Goal: Information Seeking & Learning: Learn about a topic

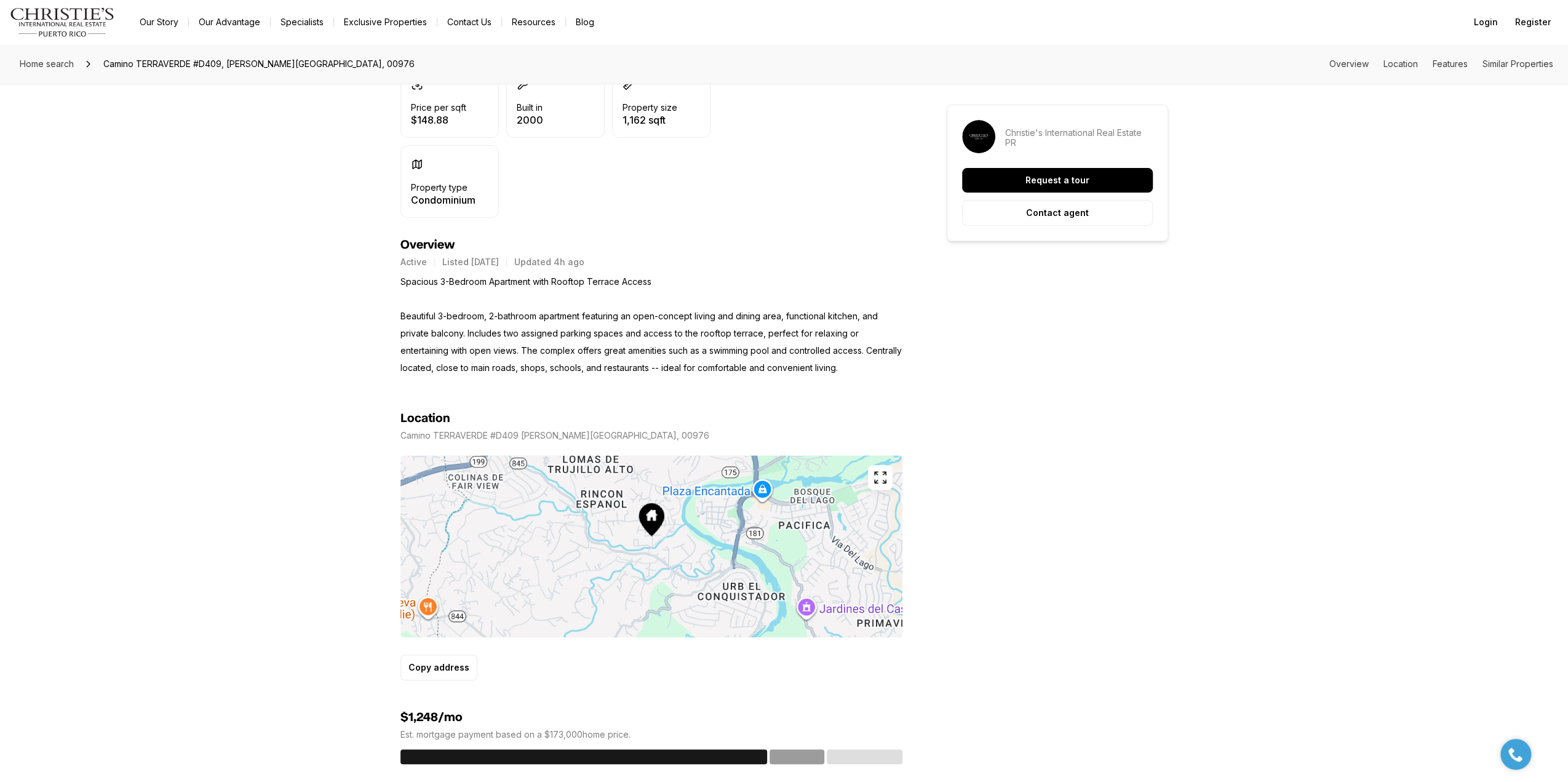
scroll to position [492, 0]
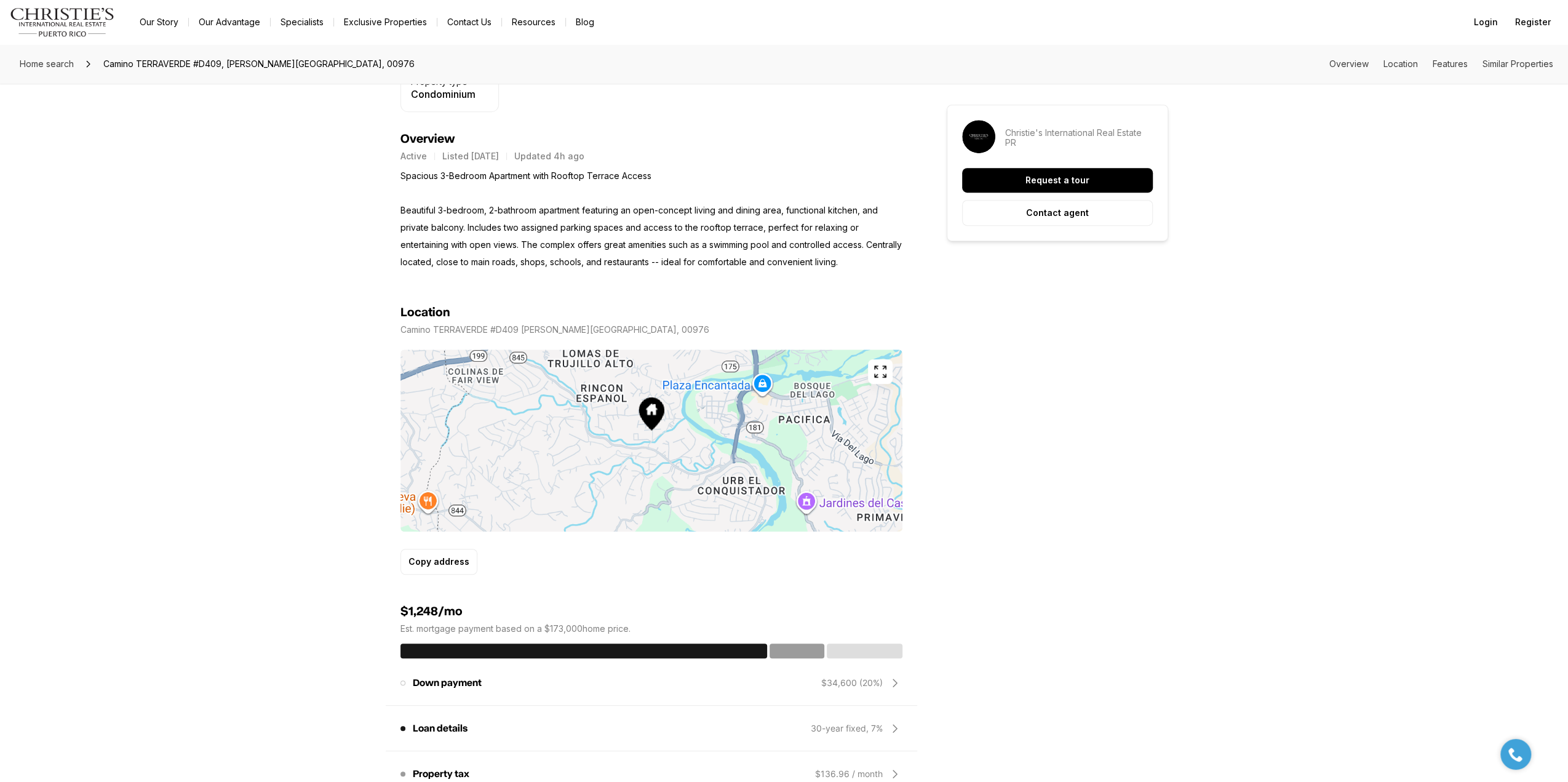
click at [884, 368] on icon "button" at bounding box center [880, 371] width 11 height 11
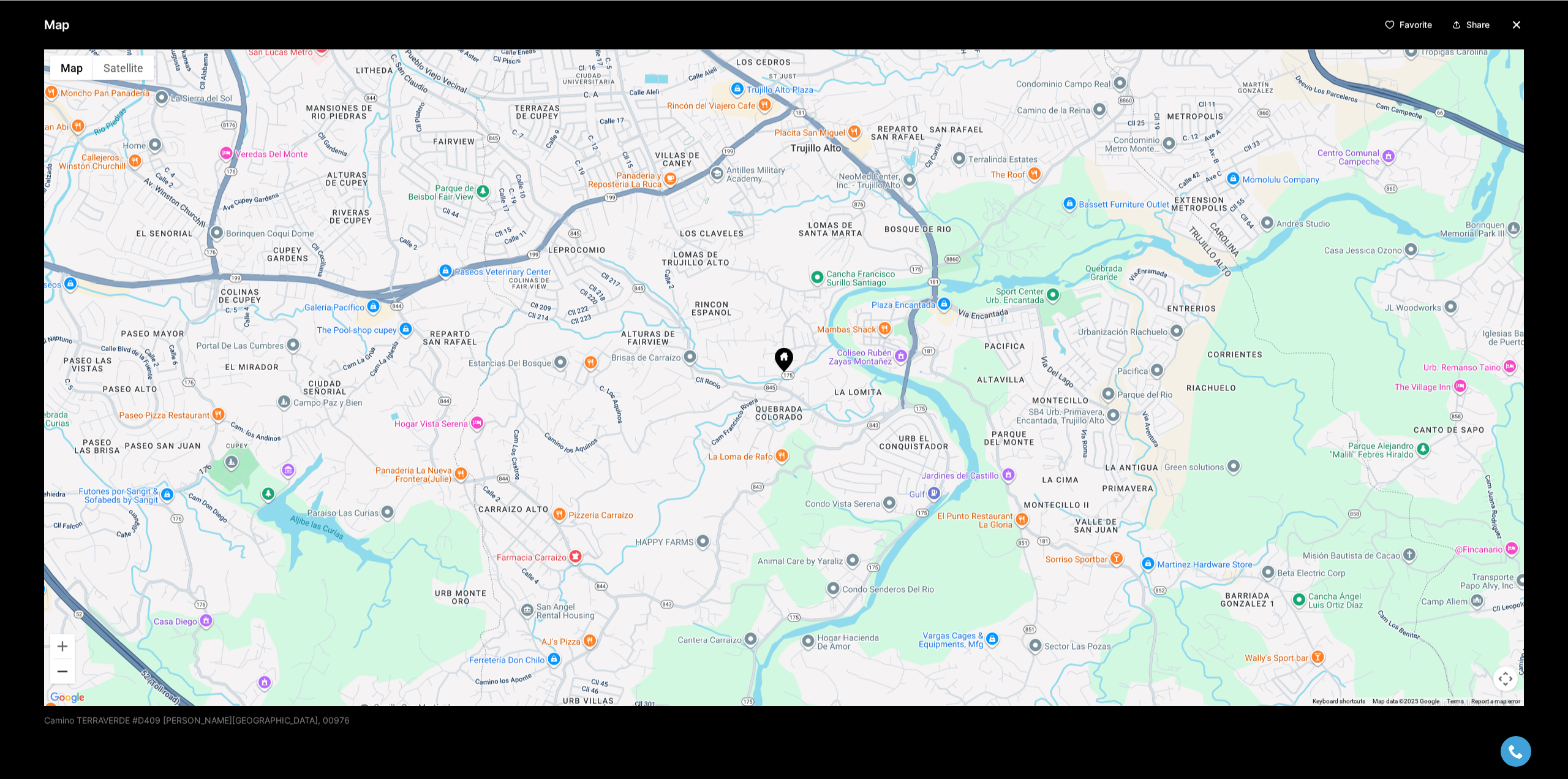
click at [67, 672] on button "Zoom out" at bounding box center [62, 670] width 24 height 24
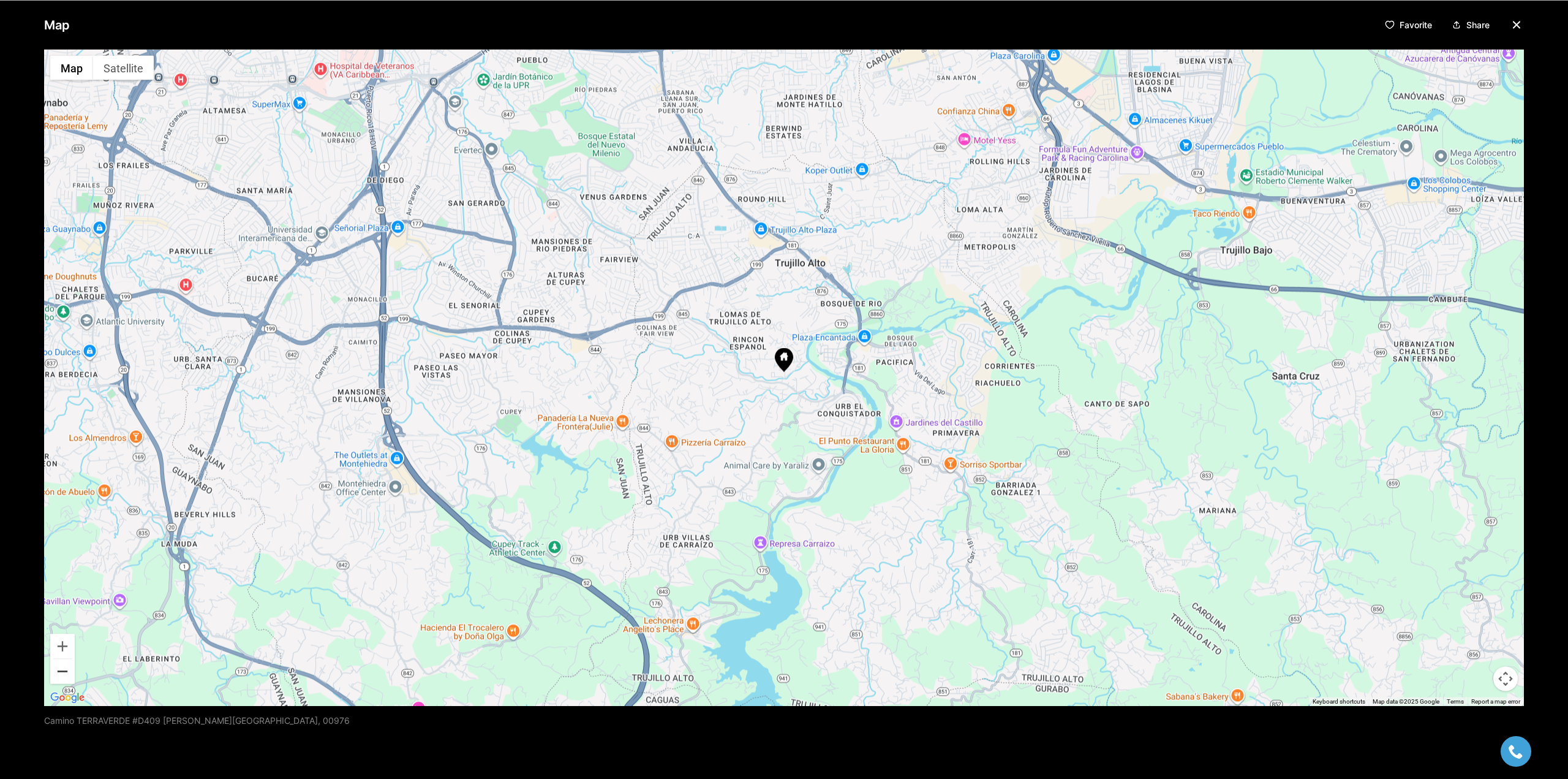
click at [66, 672] on button "Zoom out" at bounding box center [62, 670] width 24 height 24
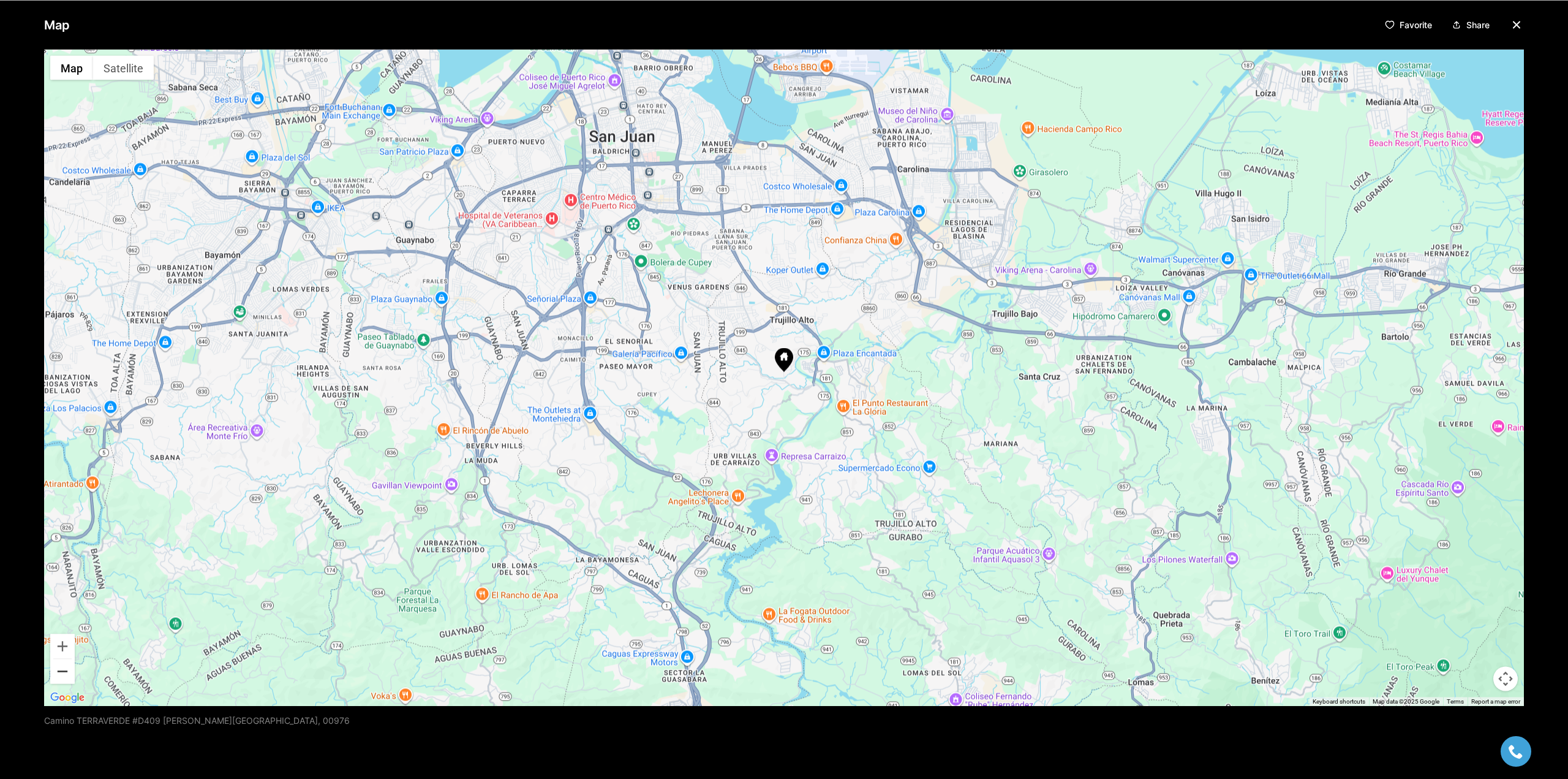
click at [66, 672] on button "Zoom out" at bounding box center [62, 670] width 24 height 24
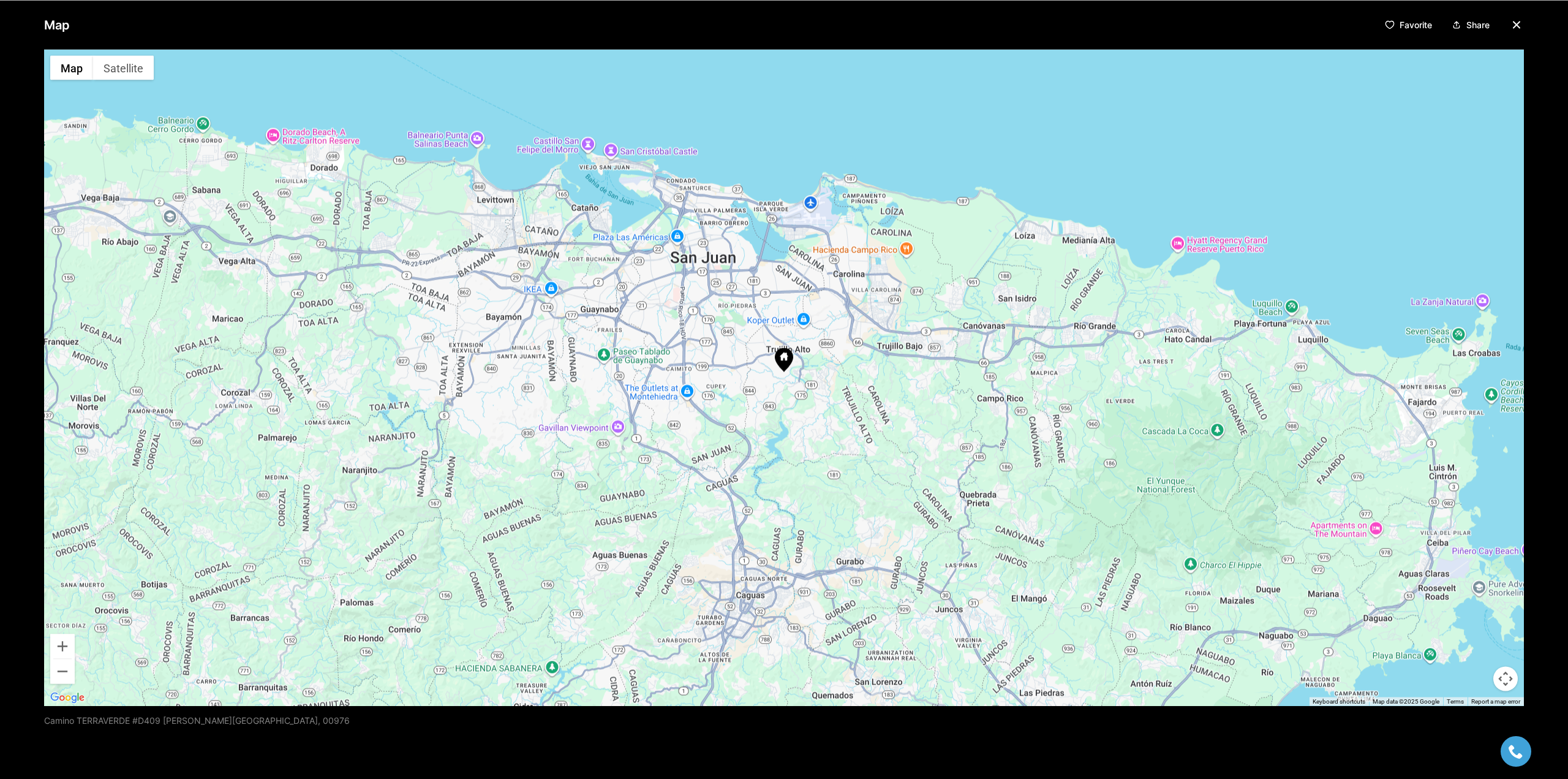
click at [1513, 24] on icon "button" at bounding box center [1516, 24] width 14 height 14
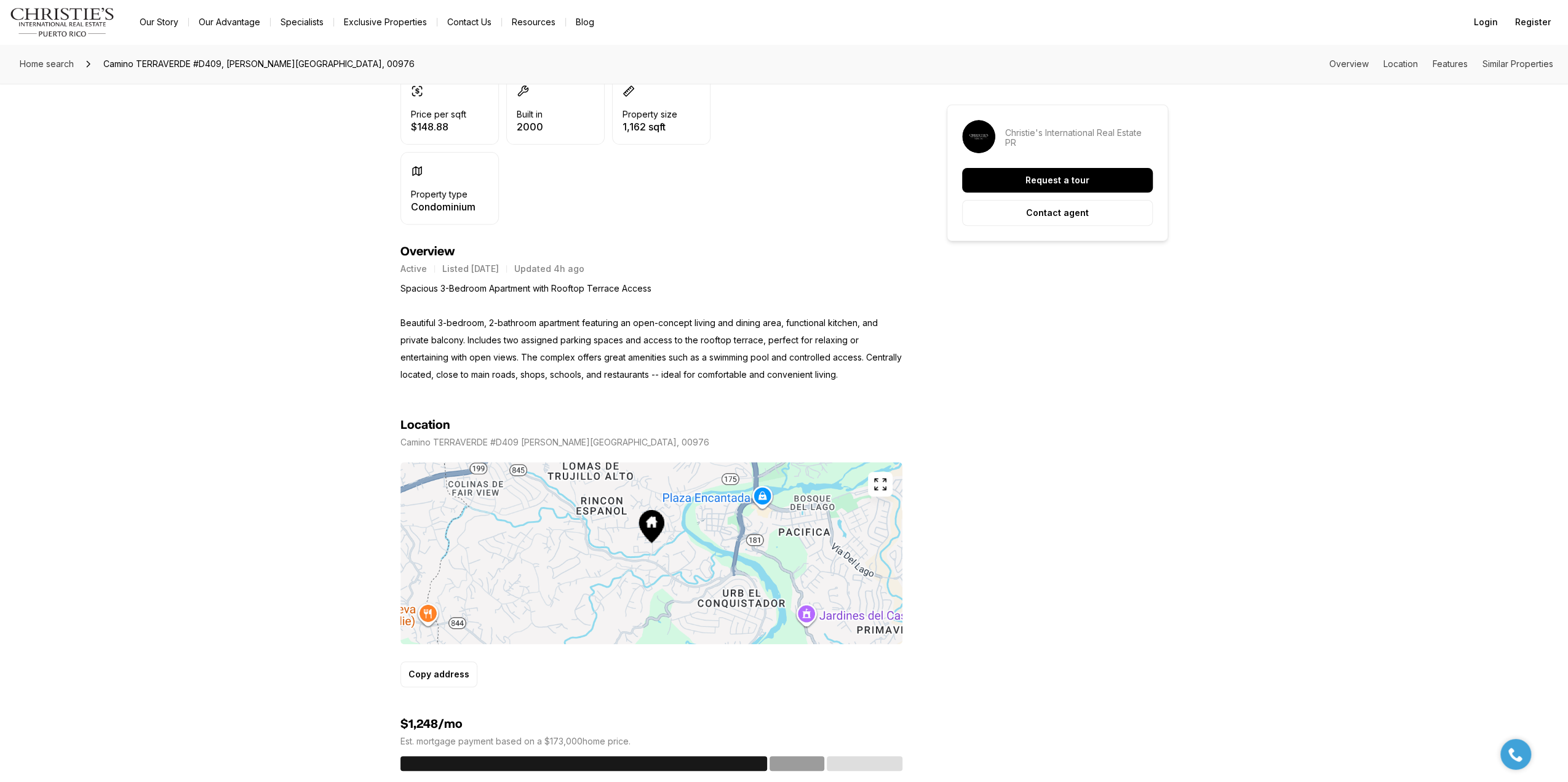
scroll to position [0, 0]
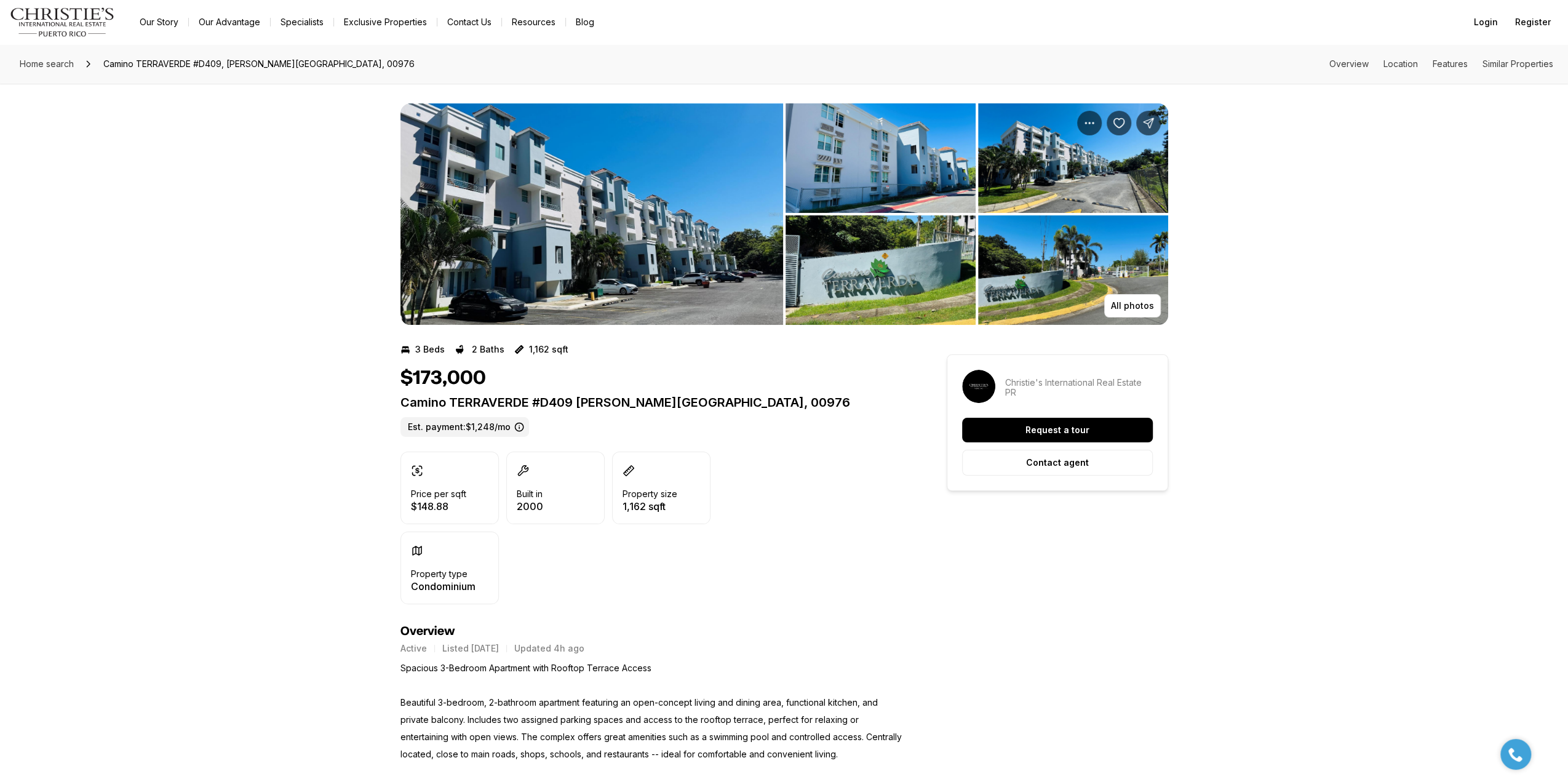
click at [593, 195] on img "View image gallery" at bounding box center [592, 213] width 383 height 222
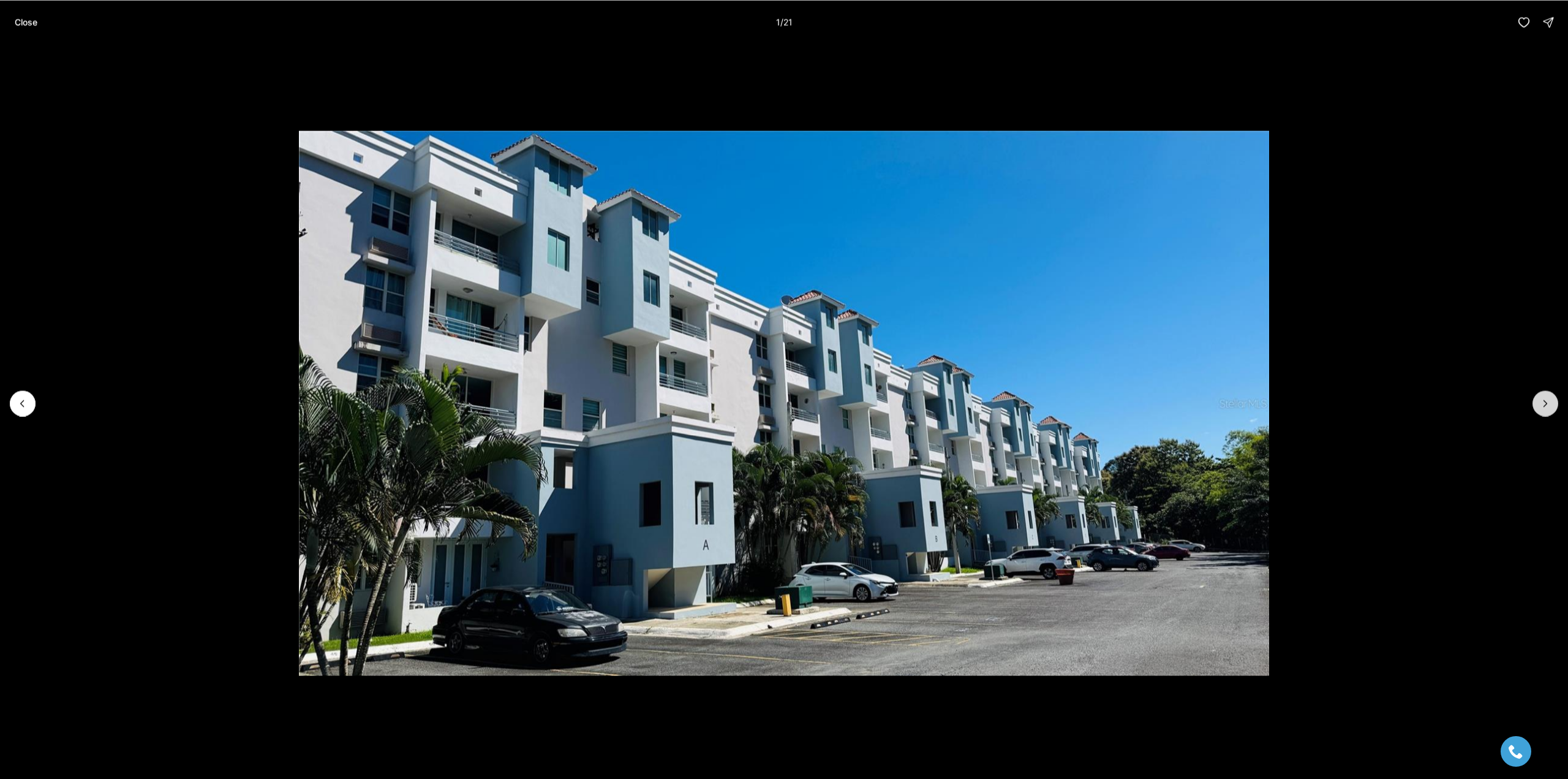
click at [1540, 405] on icon "Next slide" at bounding box center [1546, 403] width 13 height 13
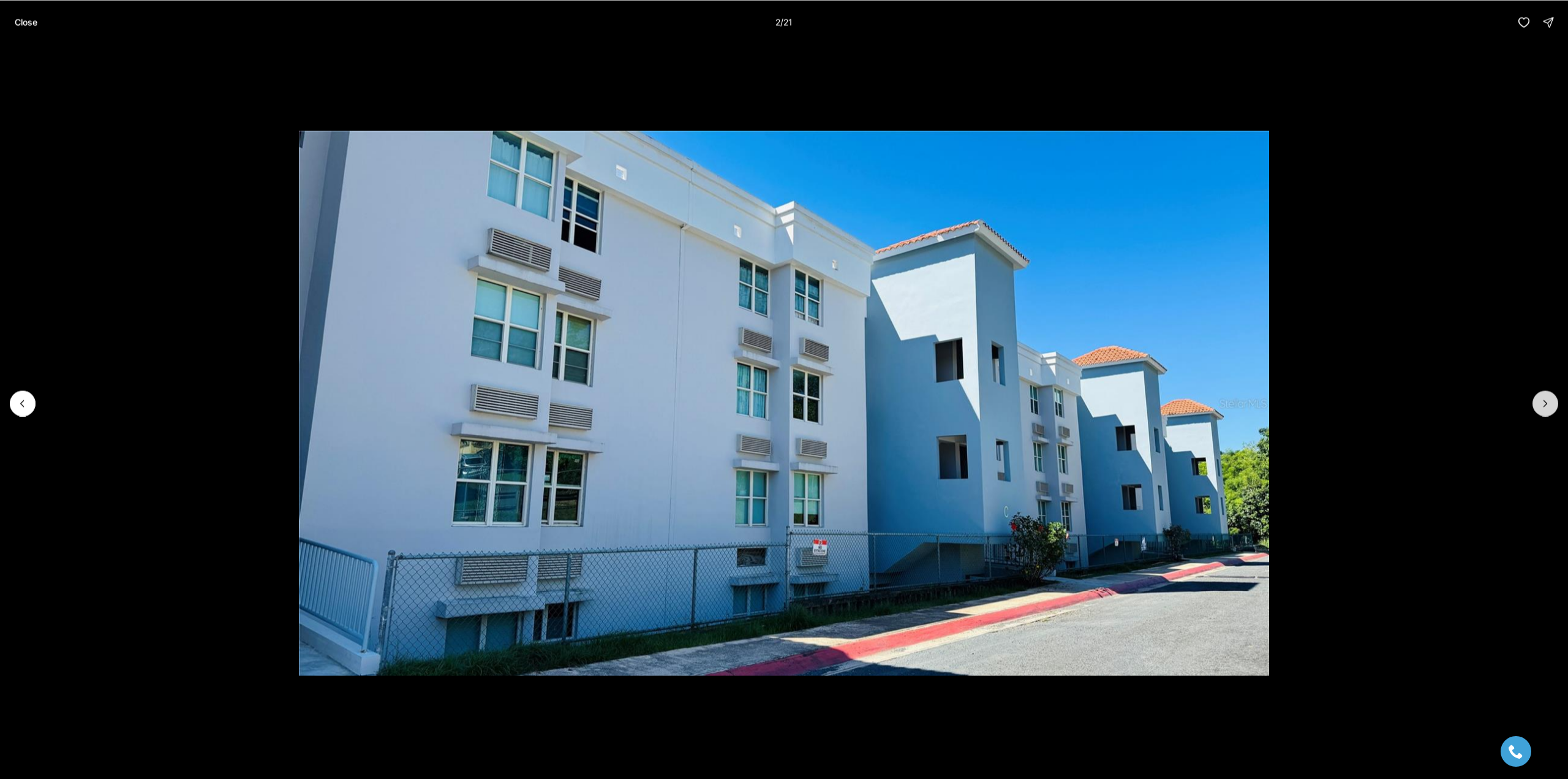
click at [1540, 399] on icon "Next slide" at bounding box center [1546, 403] width 13 height 13
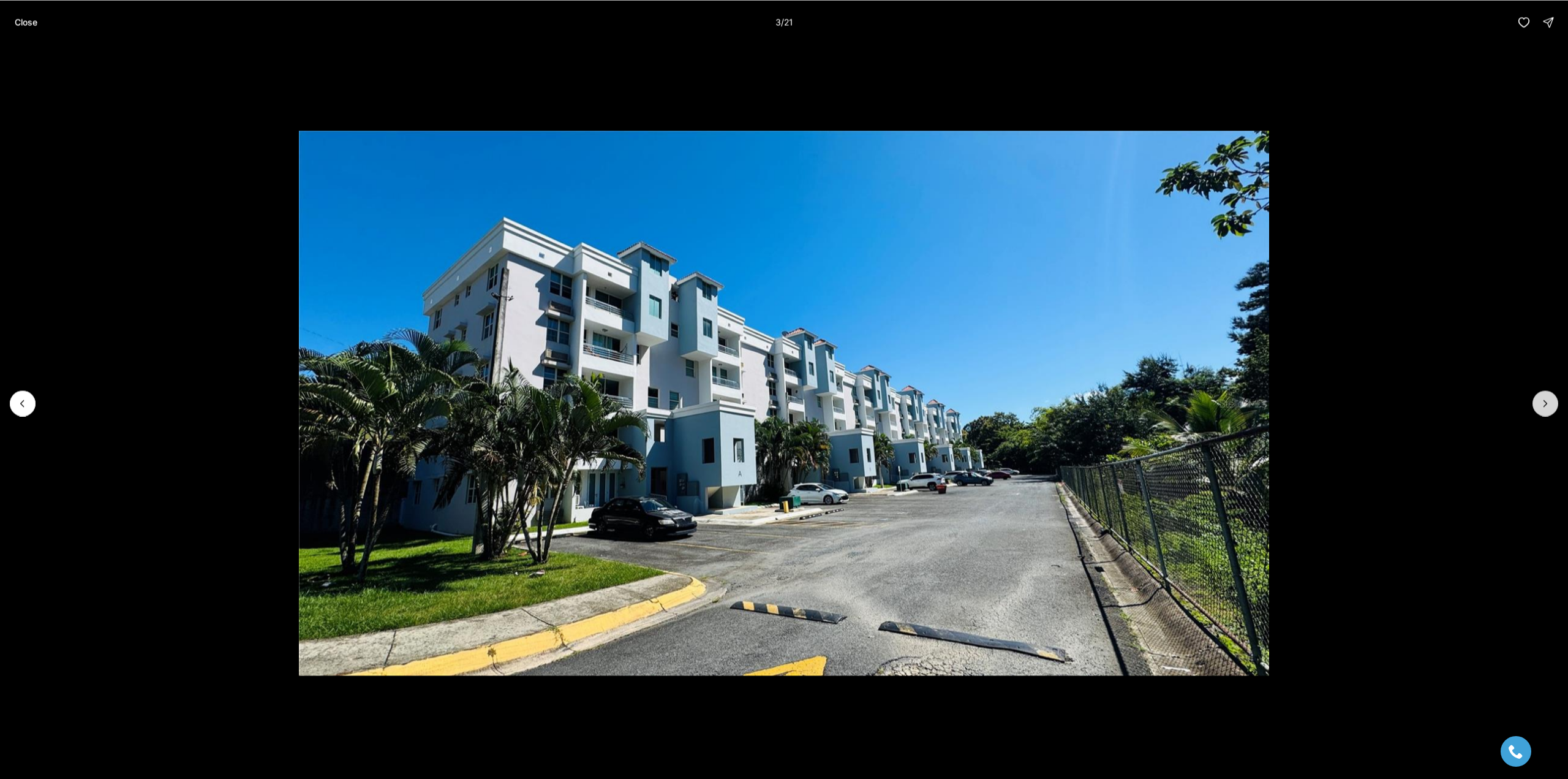
click at [1540, 399] on icon "Next slide" at bounding box center [1546, 403] width 13 height 13
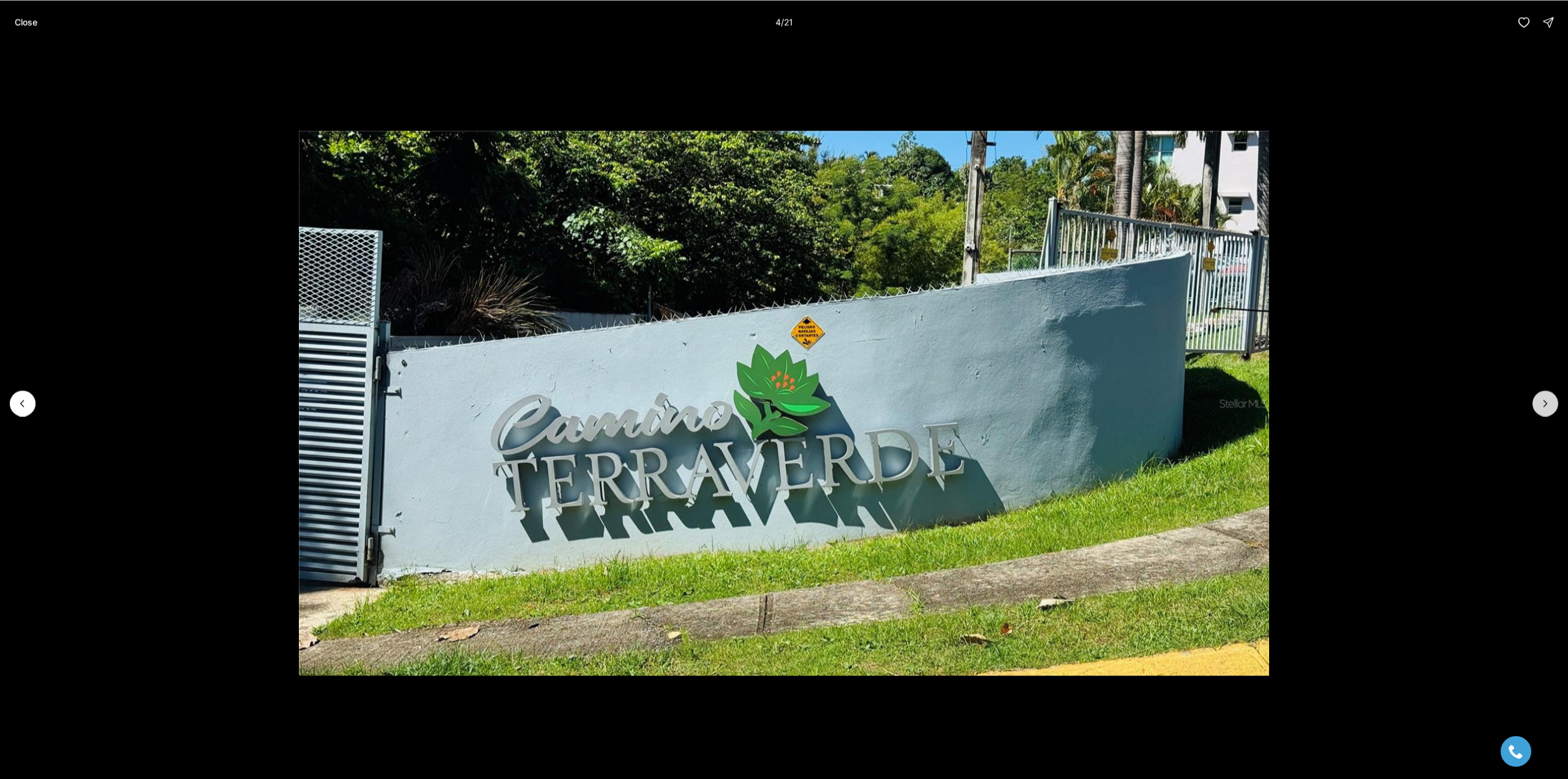
click at [1540, 399] on icon "Next slide" at bounding box center [1546, 403] width 13 height 13
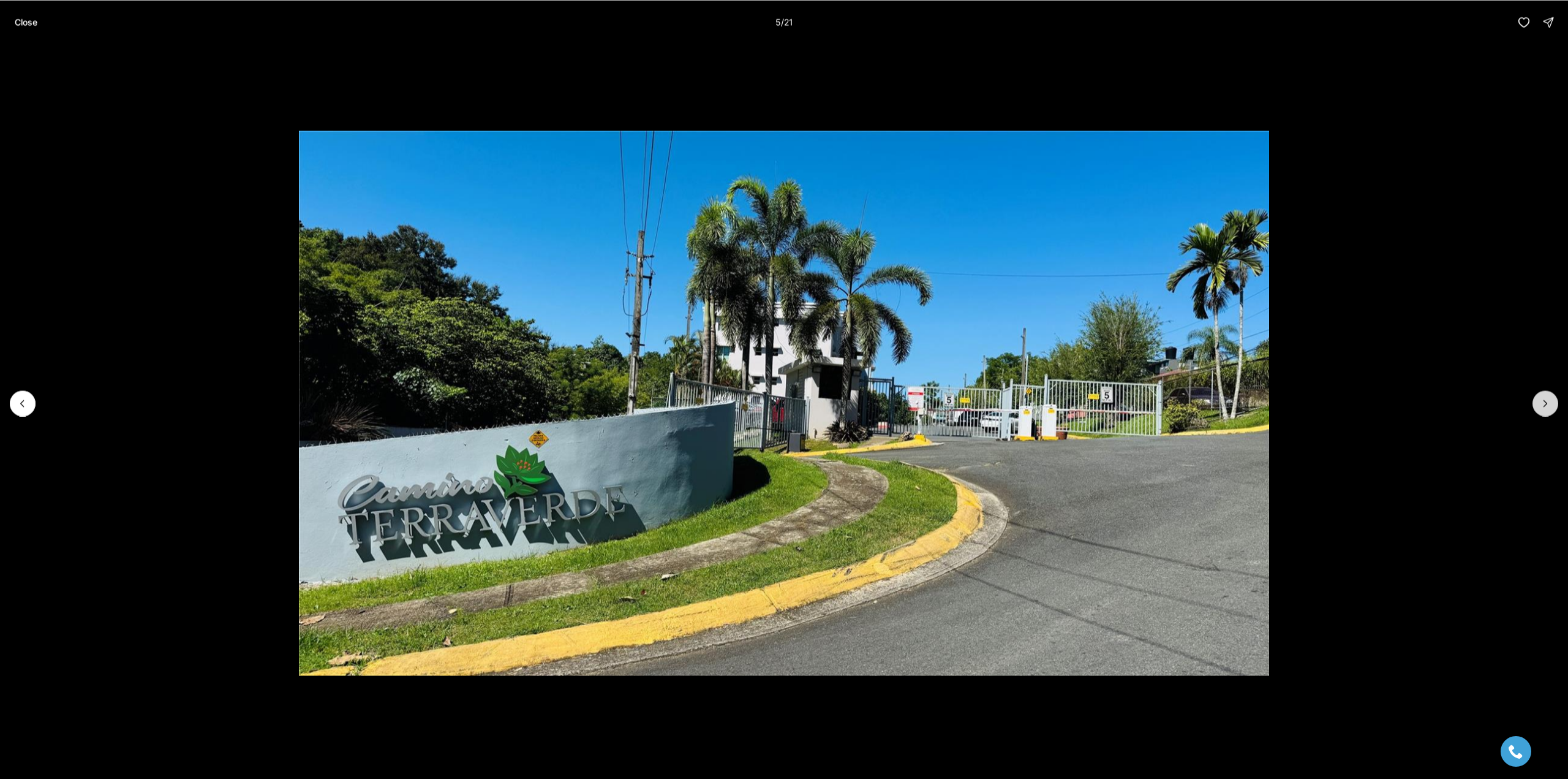
click at [1540, 399] on icon "Next slide" at bounding box center [1546, 403] width 13 height 13
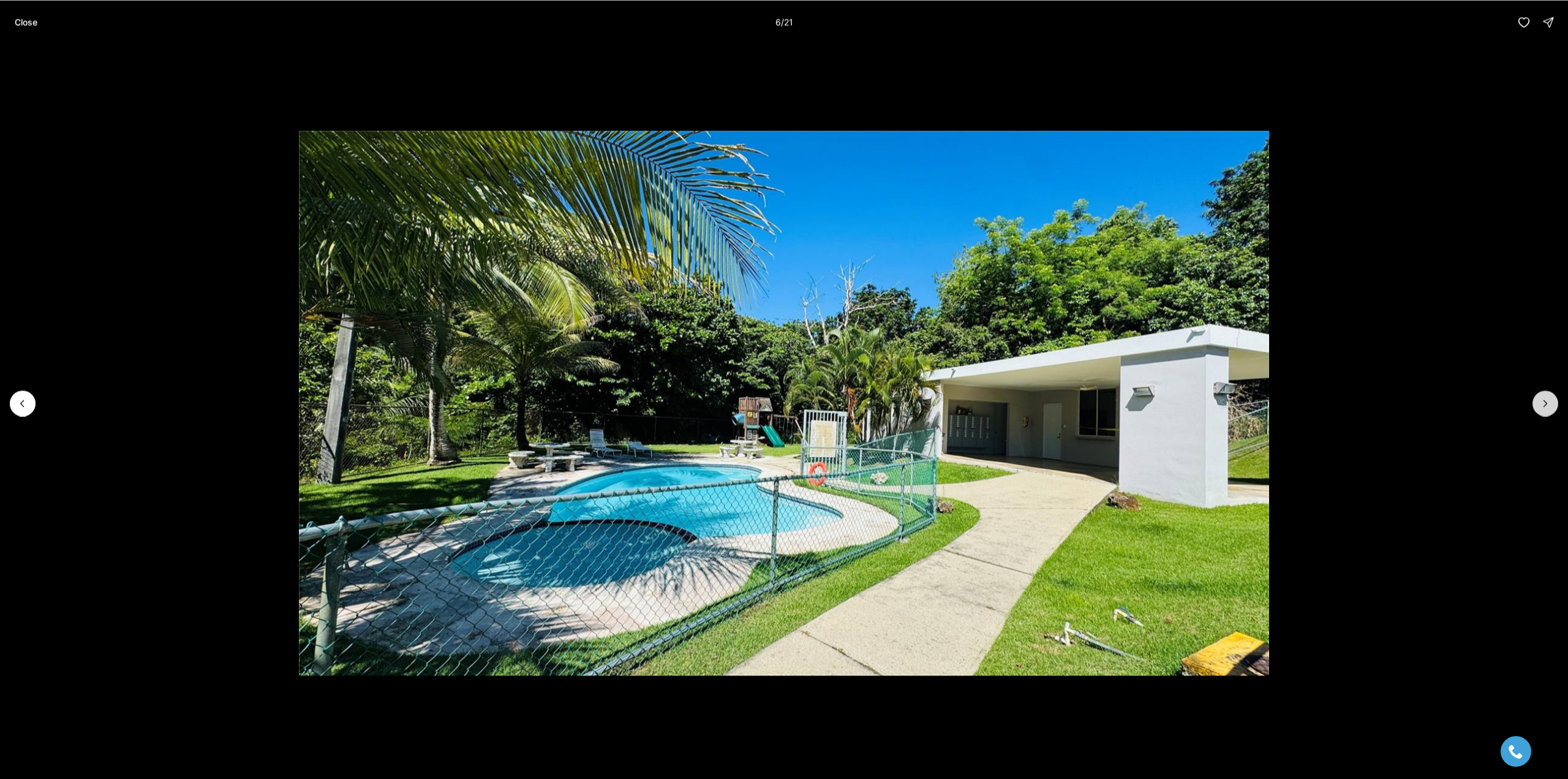
click at [1540, 399] on icon "Next slide" at bounding box center [1546, 403] width 13 height 13
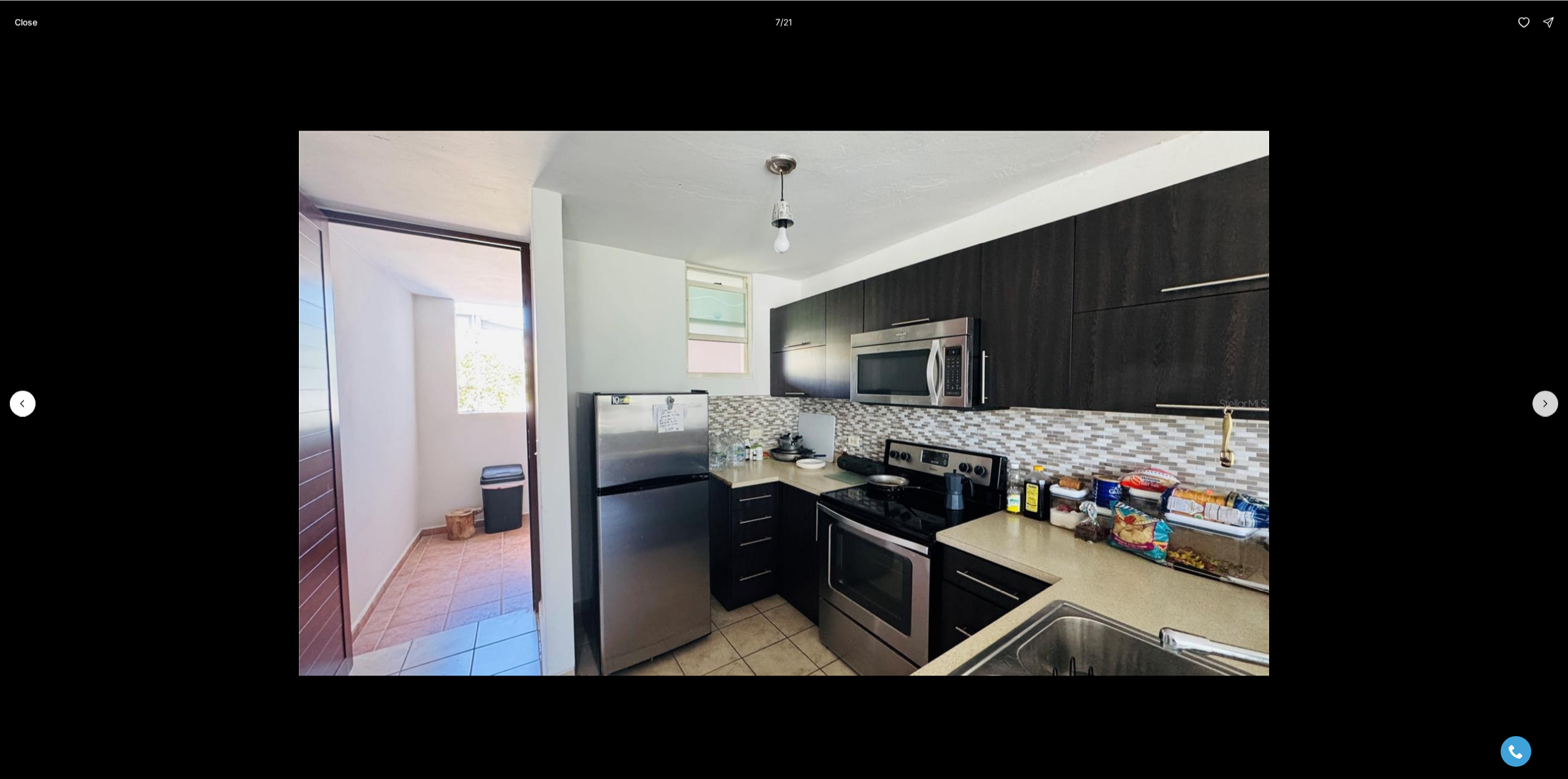
click at [1540, 399] on icon "Next slide" at bounding box center [1546, 403] width 13 height 13
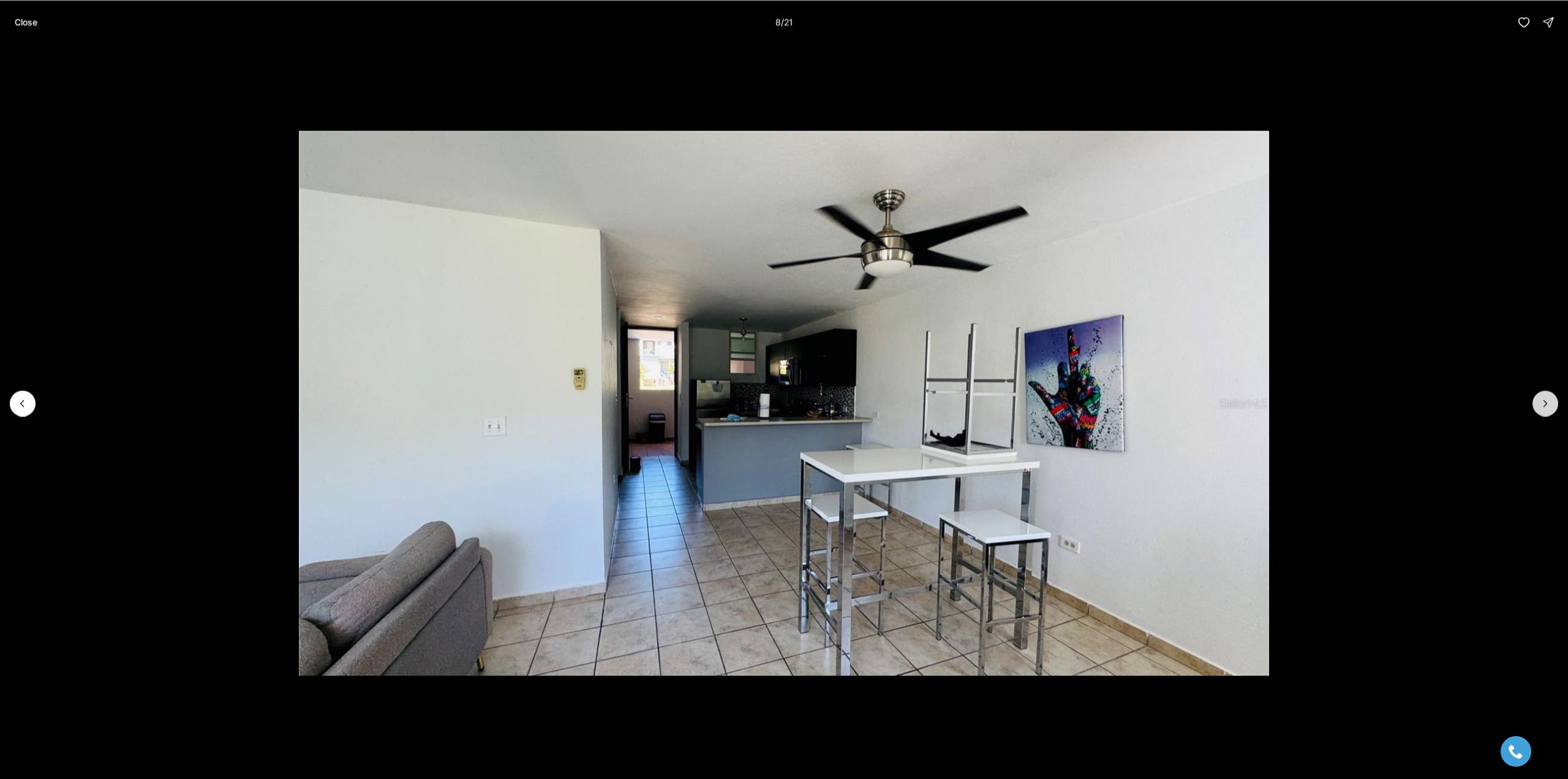
click at [1540, 399] on icon "Next slide" at bounding box center [1546, 403] width 13 height 13
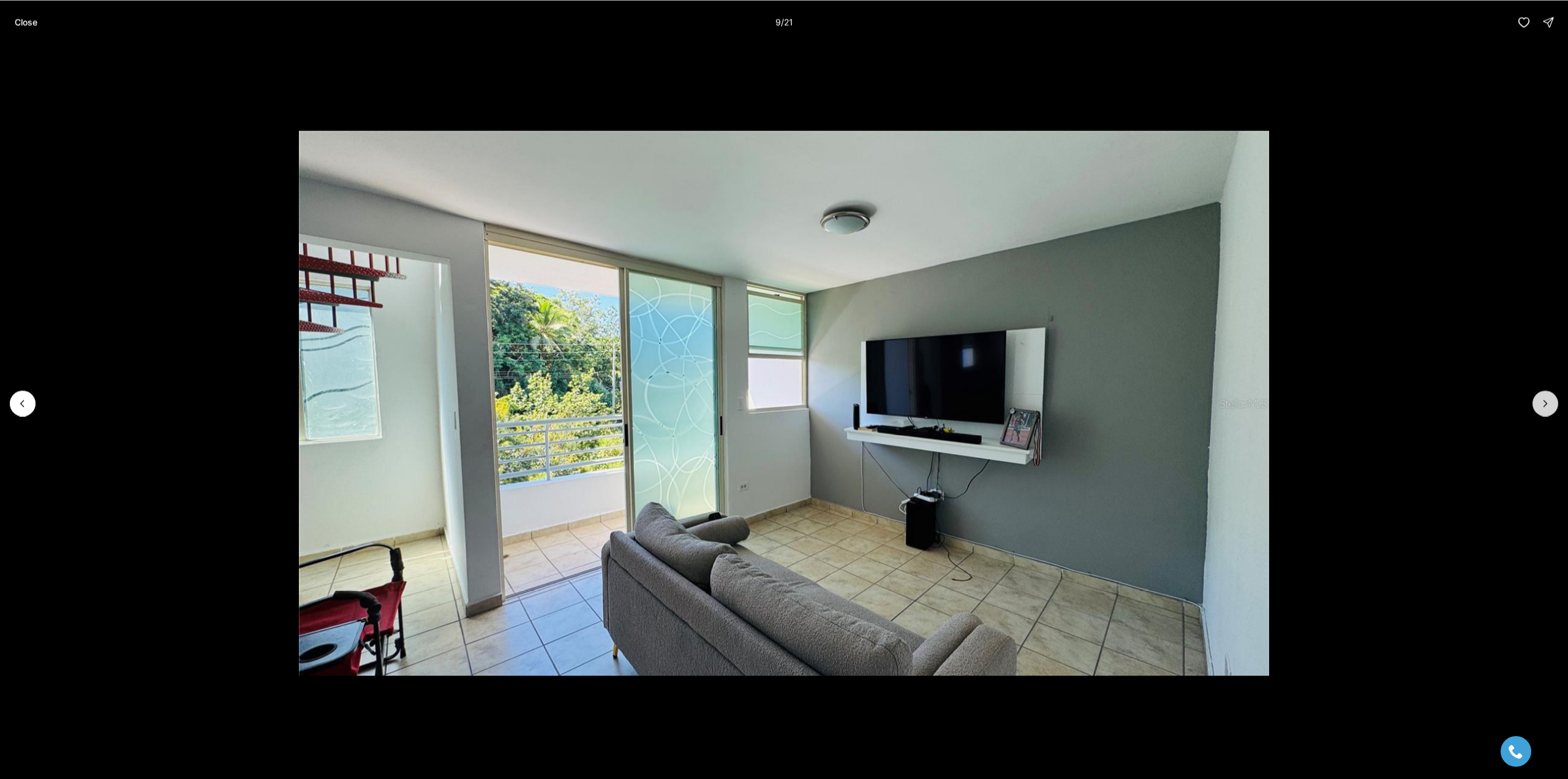
click at [1540, 399] on icon "Next slide" at bounding box center [1546, 403] width 13 height 13
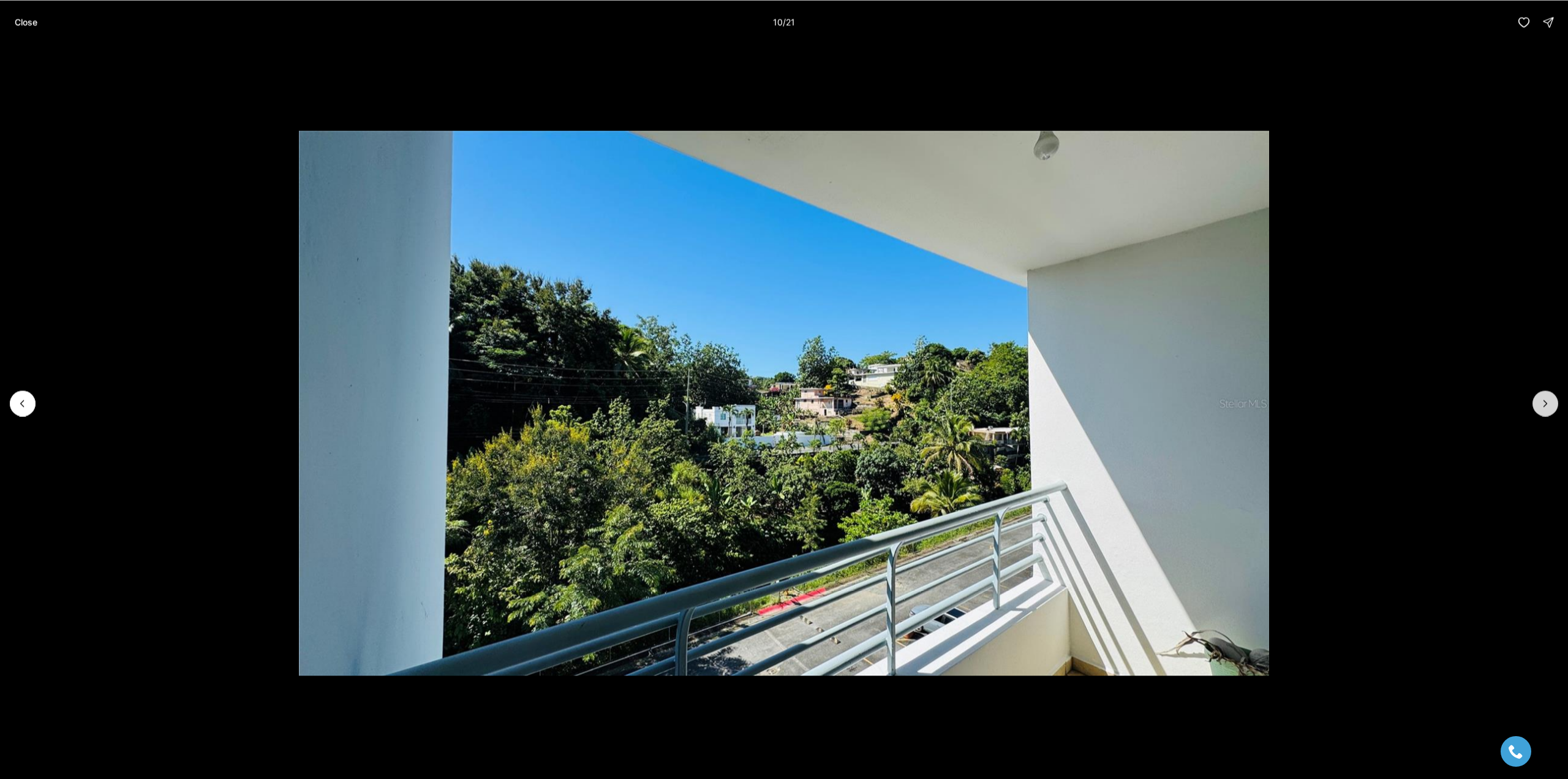
click at [1540, 399] on icon "Next slide" at bounding box center [1546, 403] width 13 height 13
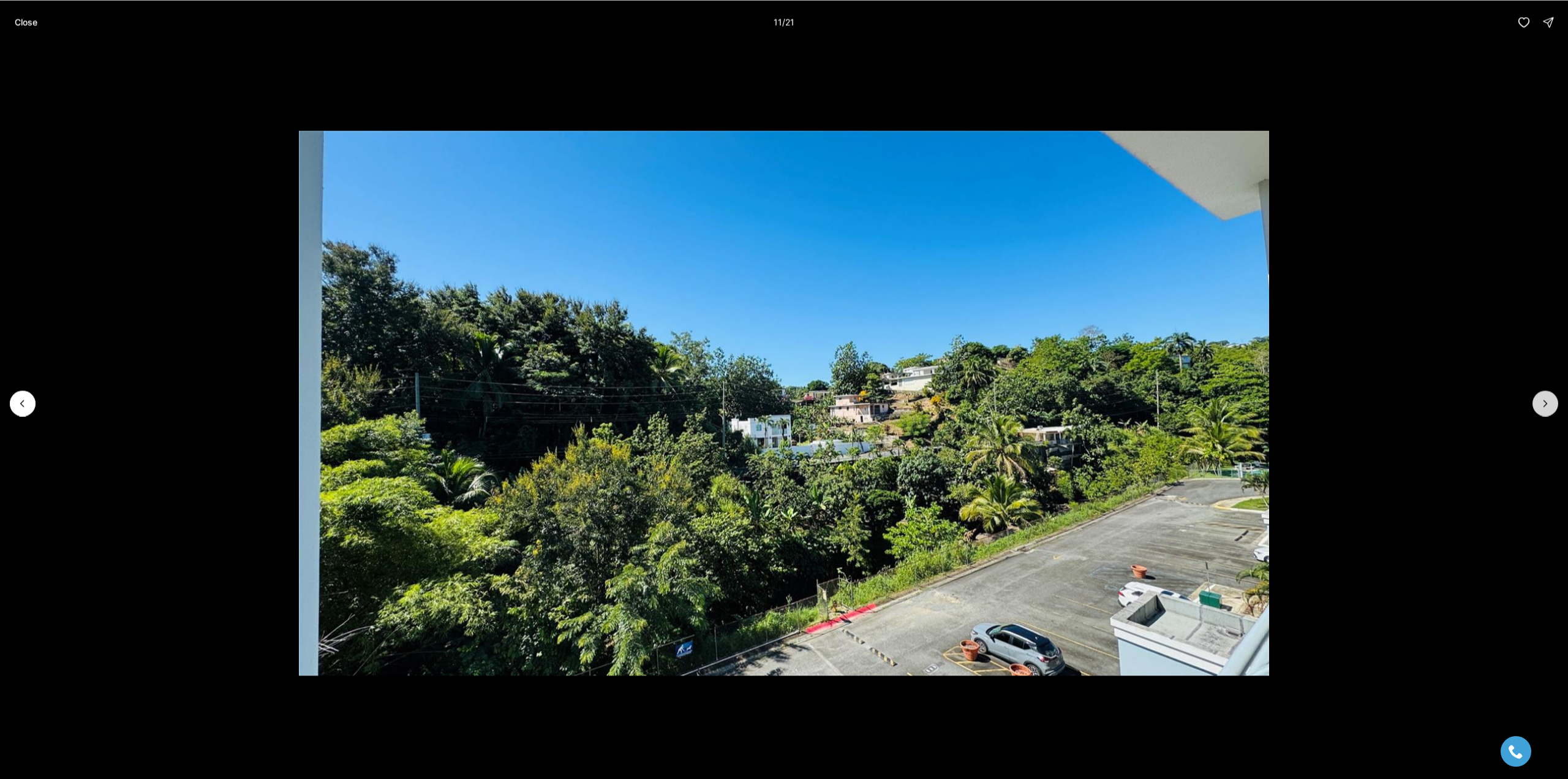
click at [1540, 399] on icon "Next slide" at bounding box center [1546, 403] width 13 height 13
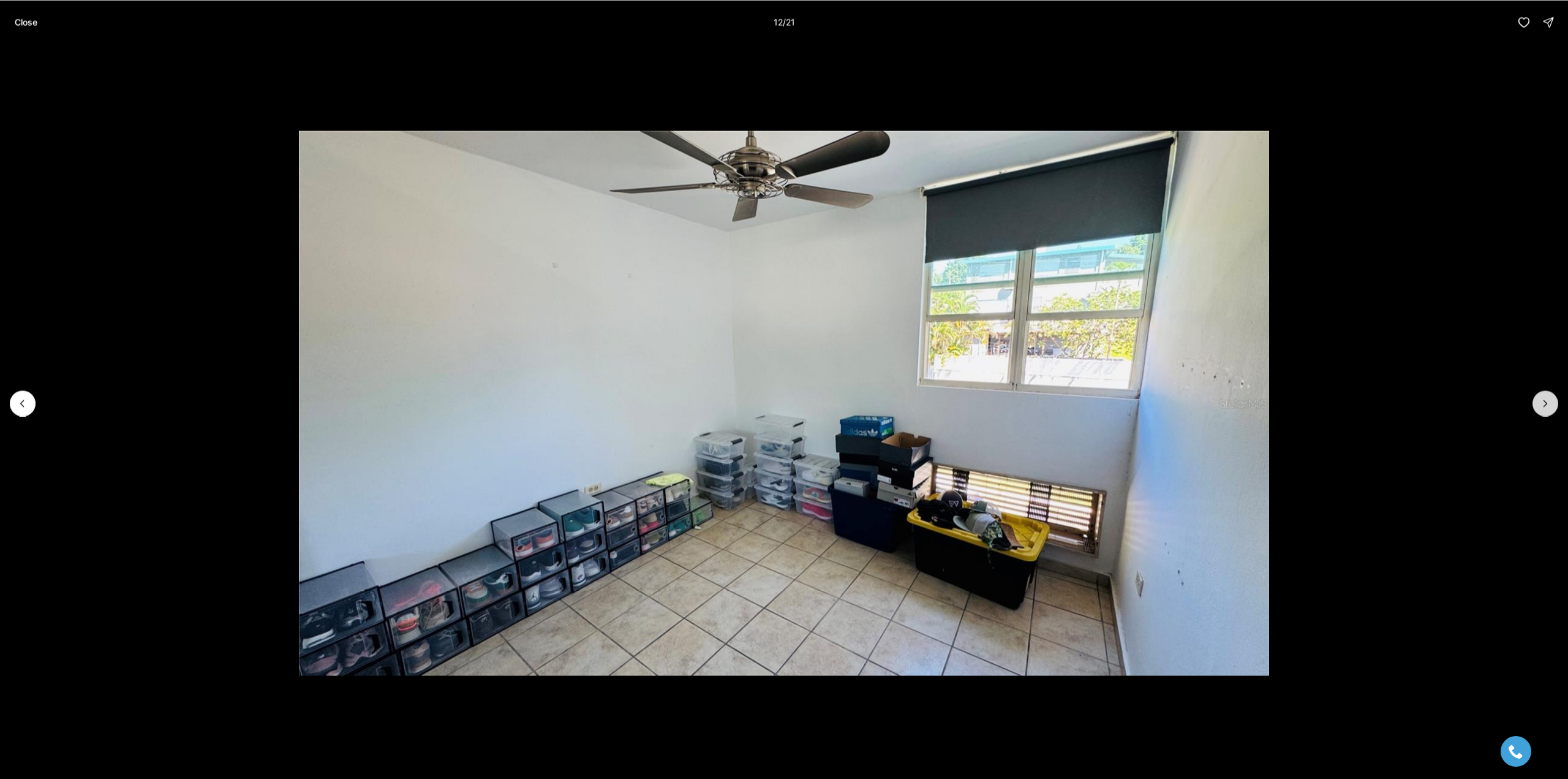
click at [1540, 399] on icon "Next slide" at bounding box center [1546, 403] width 13 height 13
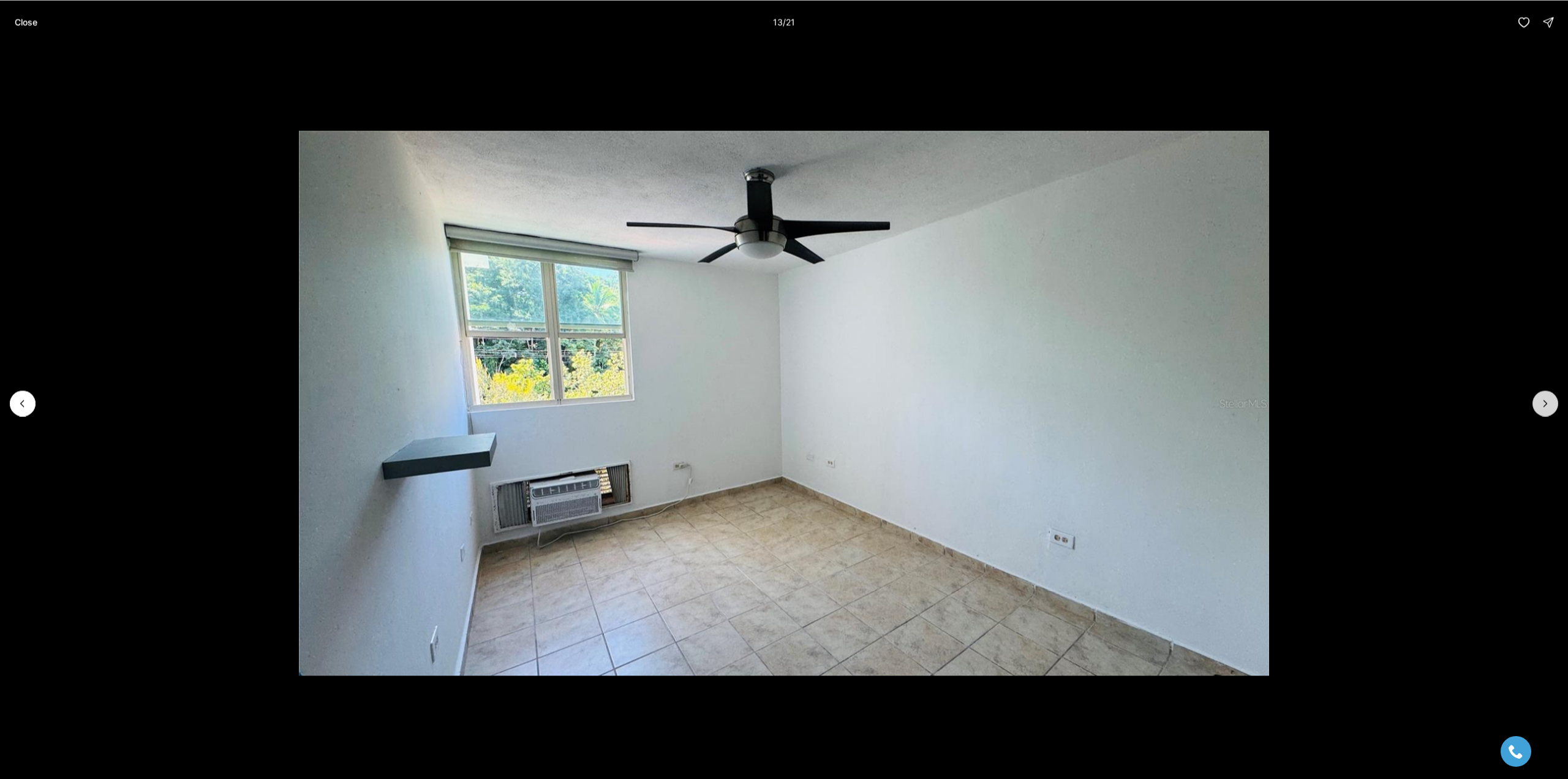
click at [1540, 399] on icon "Next slide" at bounding box center [1546, 403] width 13 height 13
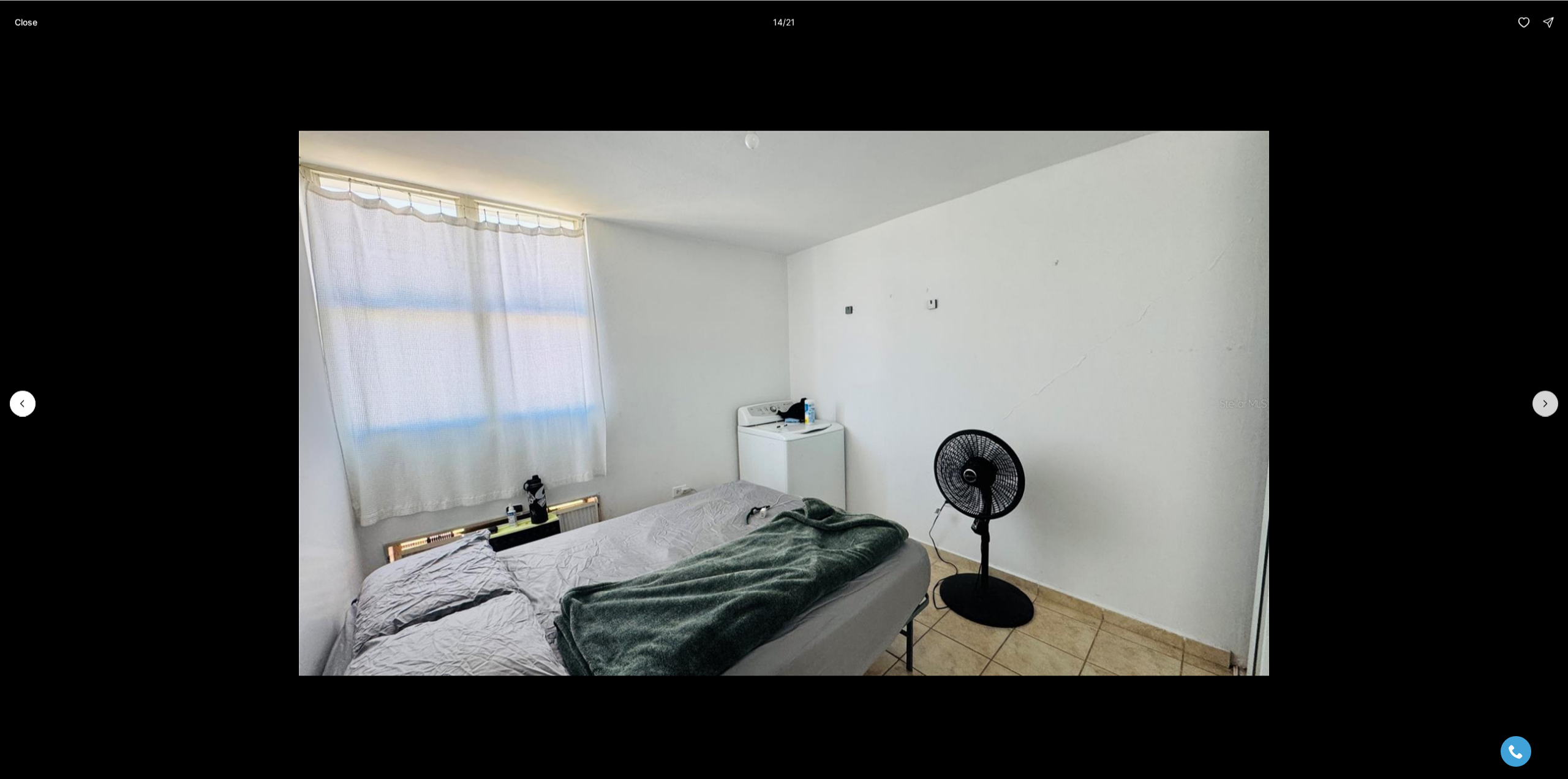
click at [1540, 399] on icon "Next slide" at bounding box center [1546, 403] width 13 height 13
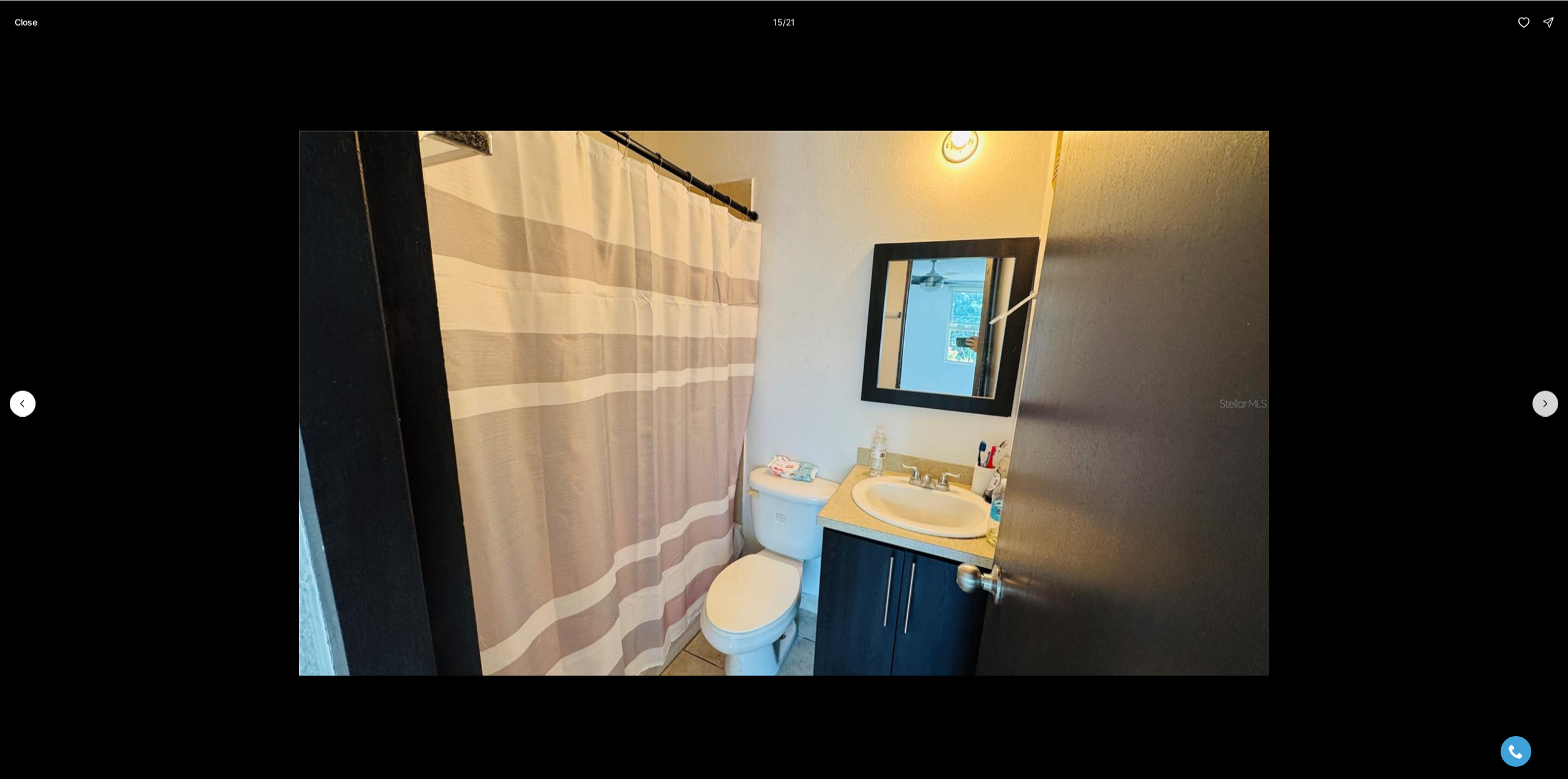
click at [1540, 399] on icon "Next slide" at bounding box center [1546, 403] width 13 height 13
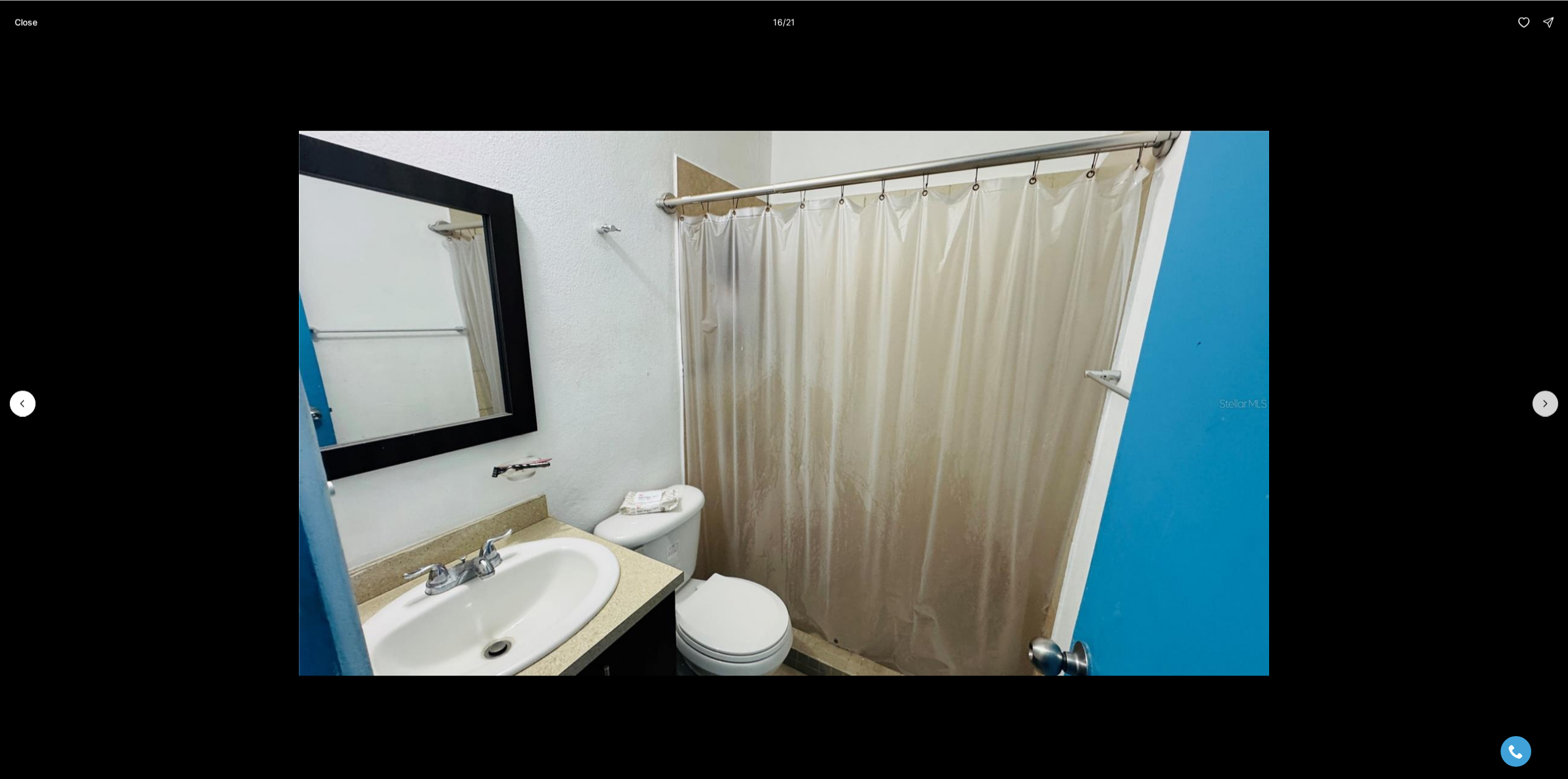
click at [1540, 399] on icon "Next slide" at bounding box center [1546, 403] width 13 height 13
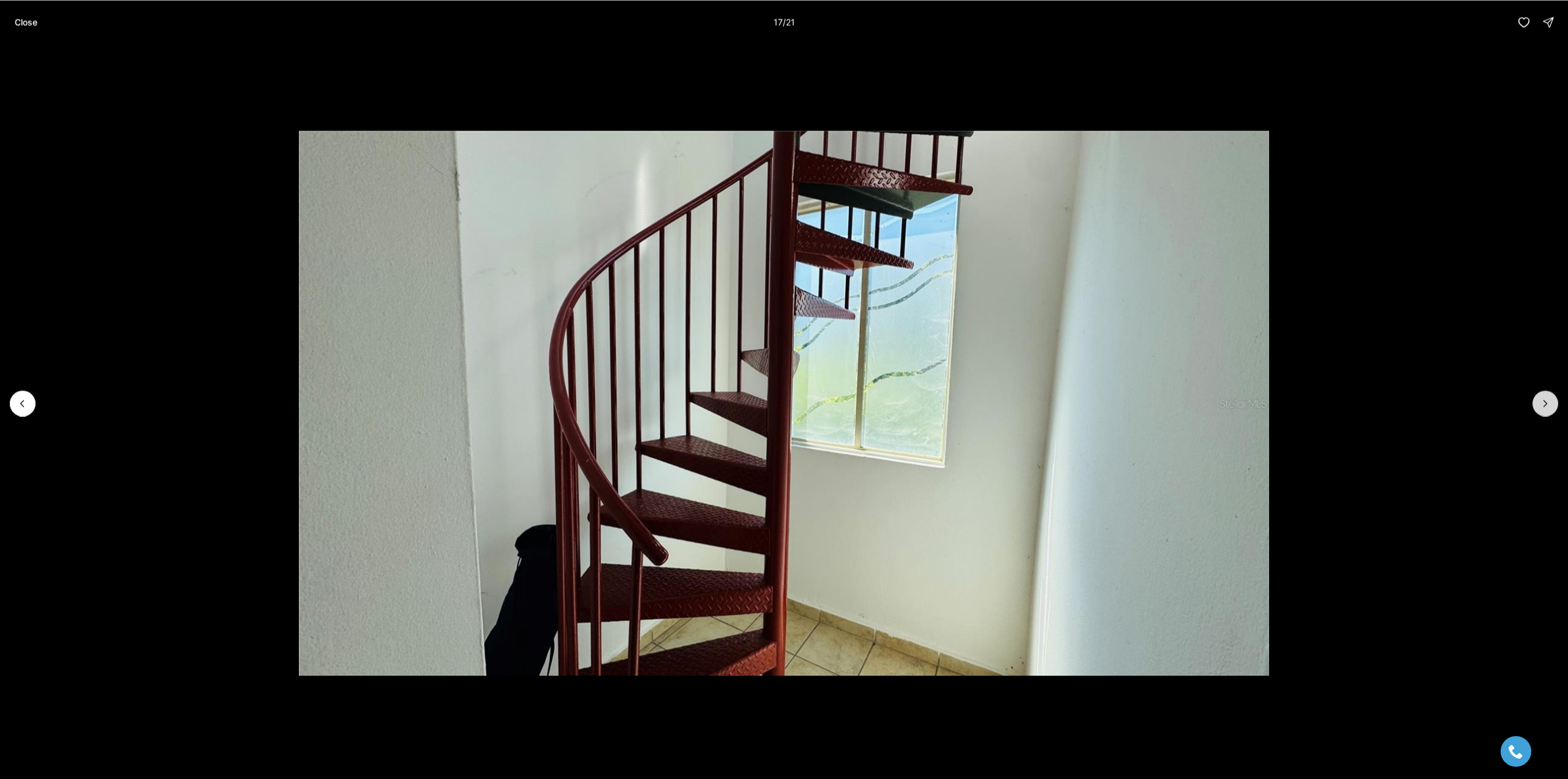
click at [1540, 399] on icon "Next slide" at bounding box center [1546, 403] width 13 height 13
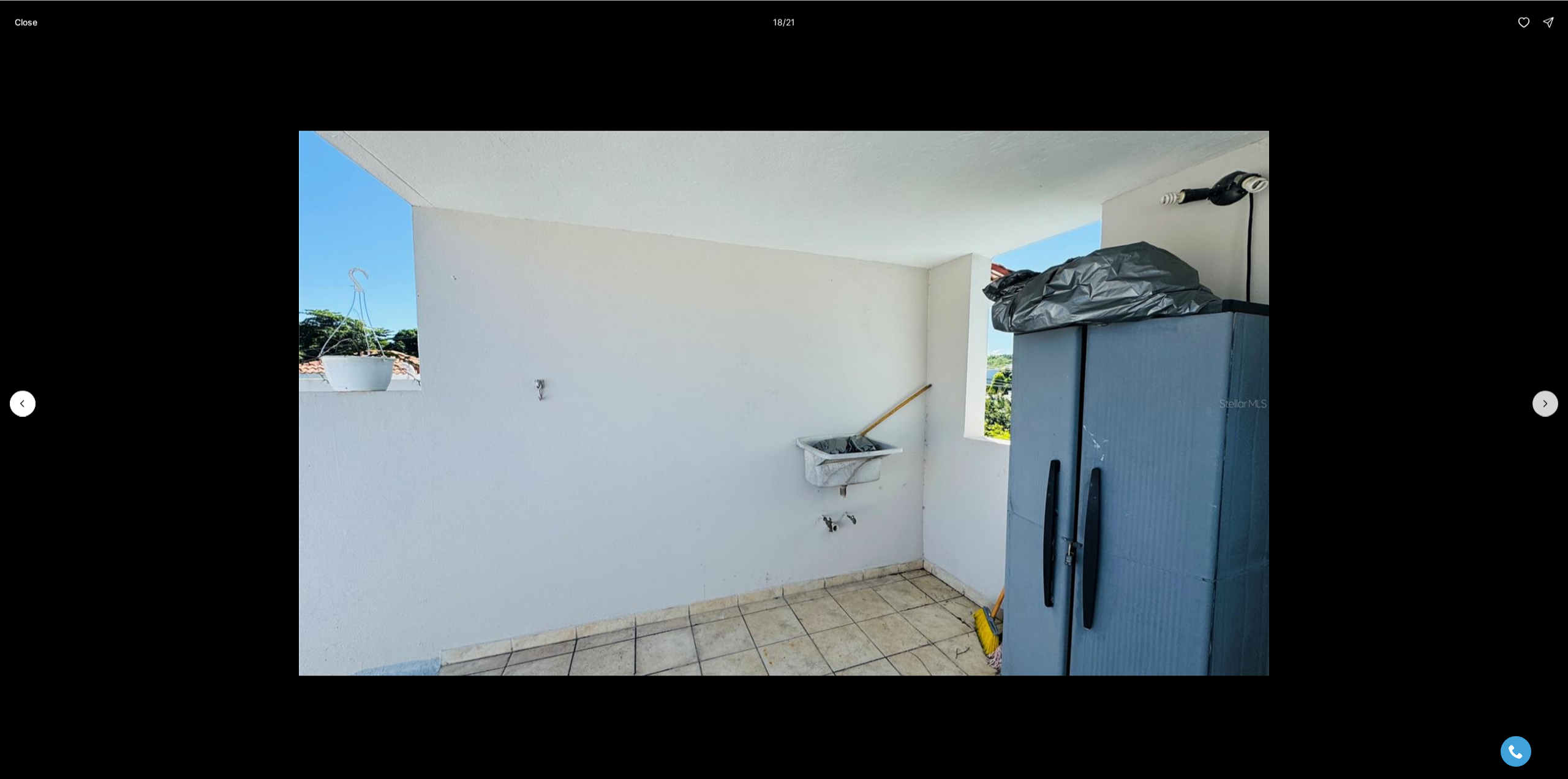
click at [1540, 399] on icon "Next slide" at bounding box center [1546, 403] width 13 height 13
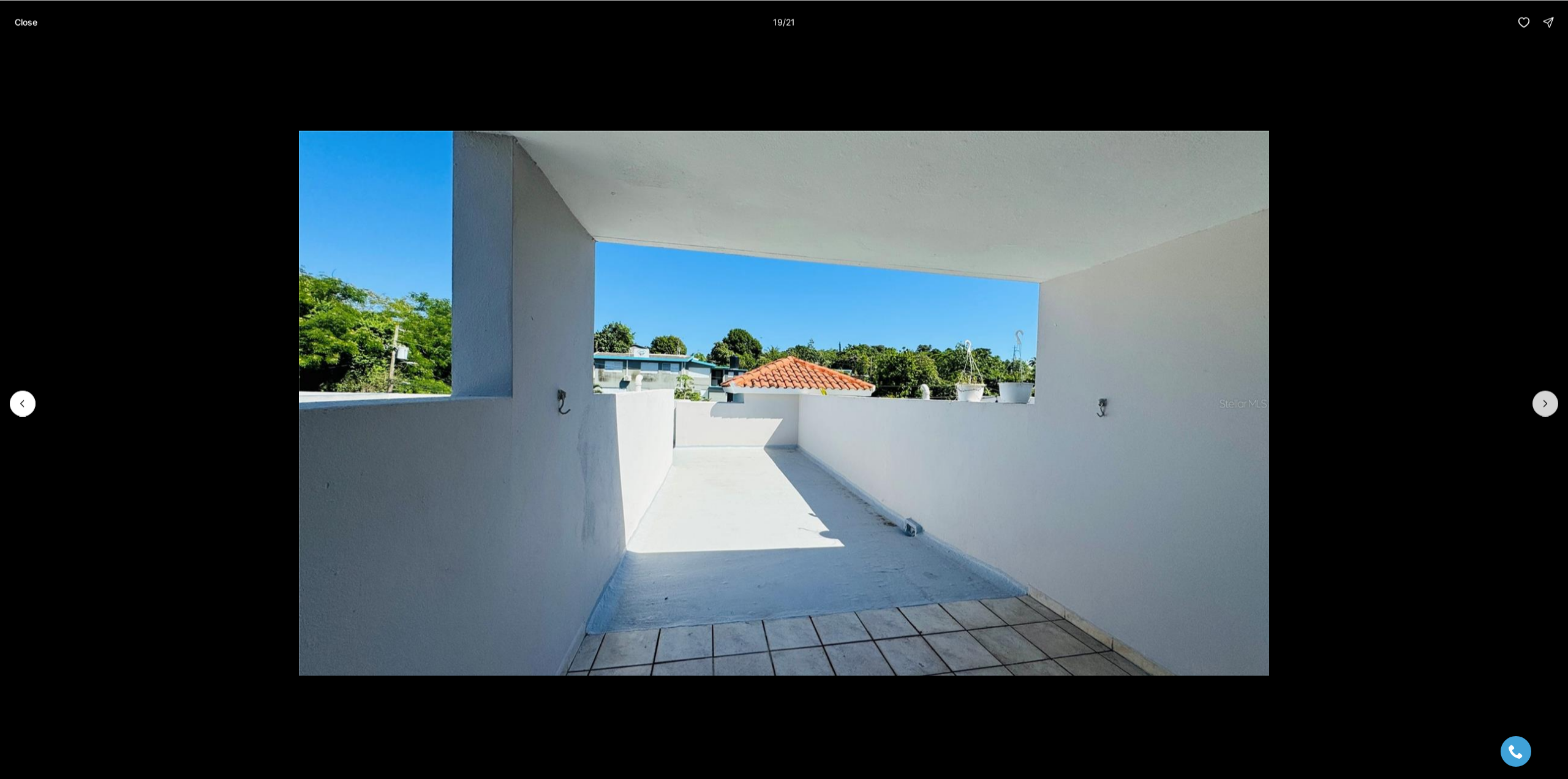
click at [1540, 399] on icon "Next slide" at bounding box center [1546, 403] width 13 height 13
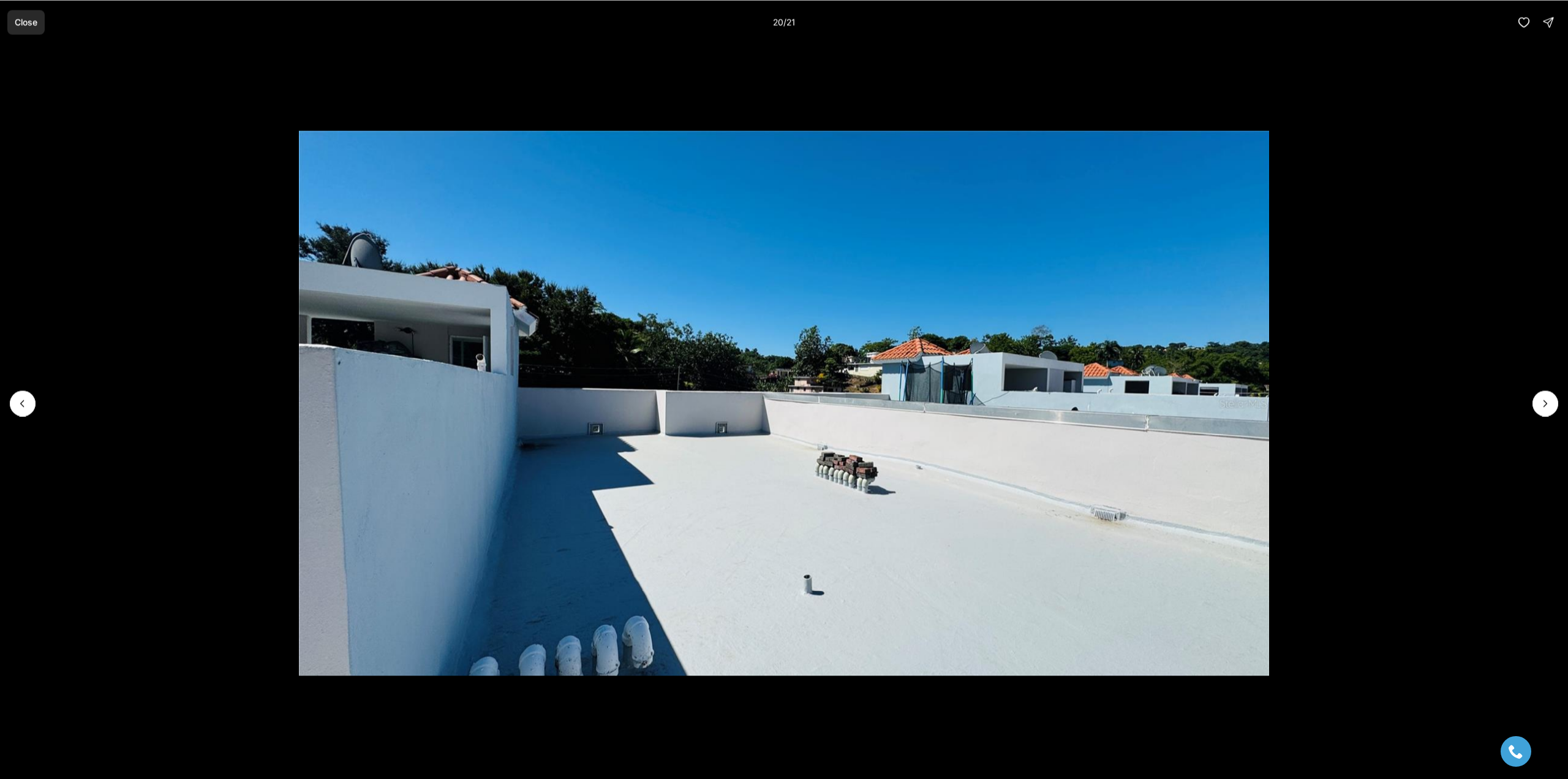
click at [25, 14] on button "Close" at bounding box center [26, 21] width 38 height 24
